Goal: Task Accomplishment & Management: Complete application form

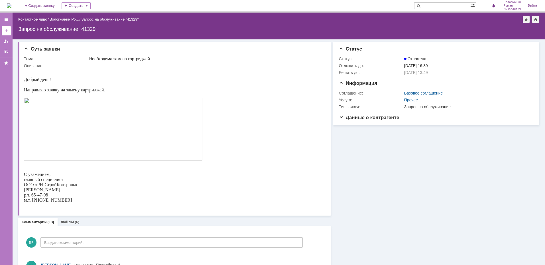
click at [7, 31] on div at bounding box center [6, 31] width 5 height 5
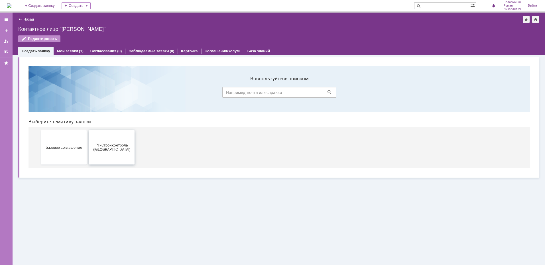
click at [113, 145] on span "РН-Стройконтроль ([GEOGRAPHIC_DATA])" at bounding box center [112, 147] width 42 height 9
click at [56, 147] on span "Базовое соглашение" at bounding box center [64, 147] width 42 height 4
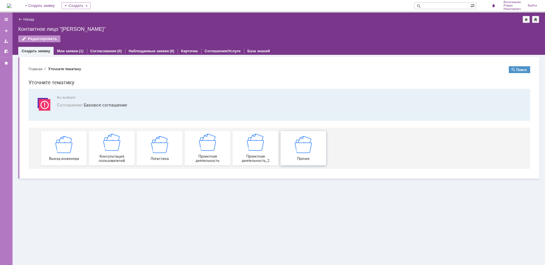
click at [299, 155] on div "Прочее" at bounding box center [303, 147] width 42 height 25
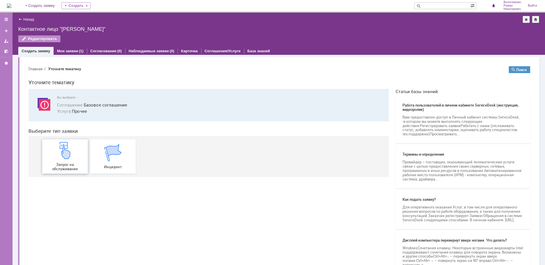
click at [65, 157] on img at bounding box center [64, 150] width 17 height 17
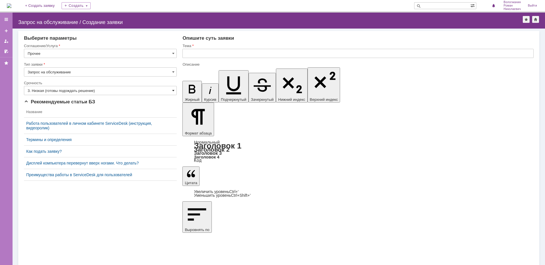
click at [174, 88] on span at bounding box center [173, 90] width 2 height 5
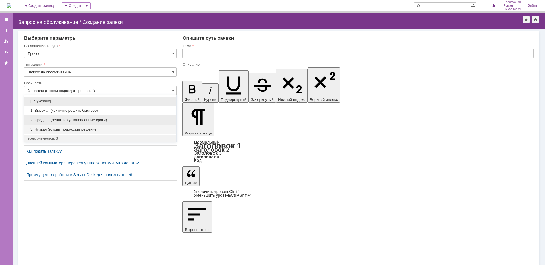
click at [139, 117] on span "2. Средняя (решить в установленные сроки)" at bounding box center [100, 119] width 145 height 5
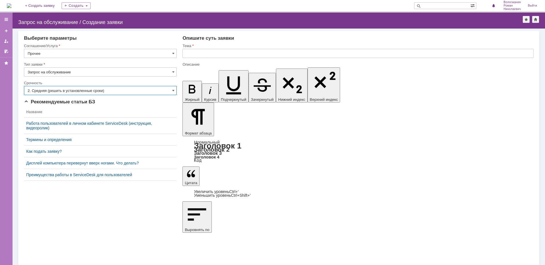
type input "2. Средняя (решить в установленные сроки)"
click at [190, 52] on input "text" at bounding box center [357, 53] width 351 height 9
type input "темная полоса на листе"
